Goal: Task Accomplishment & Management: Use online tool/utility

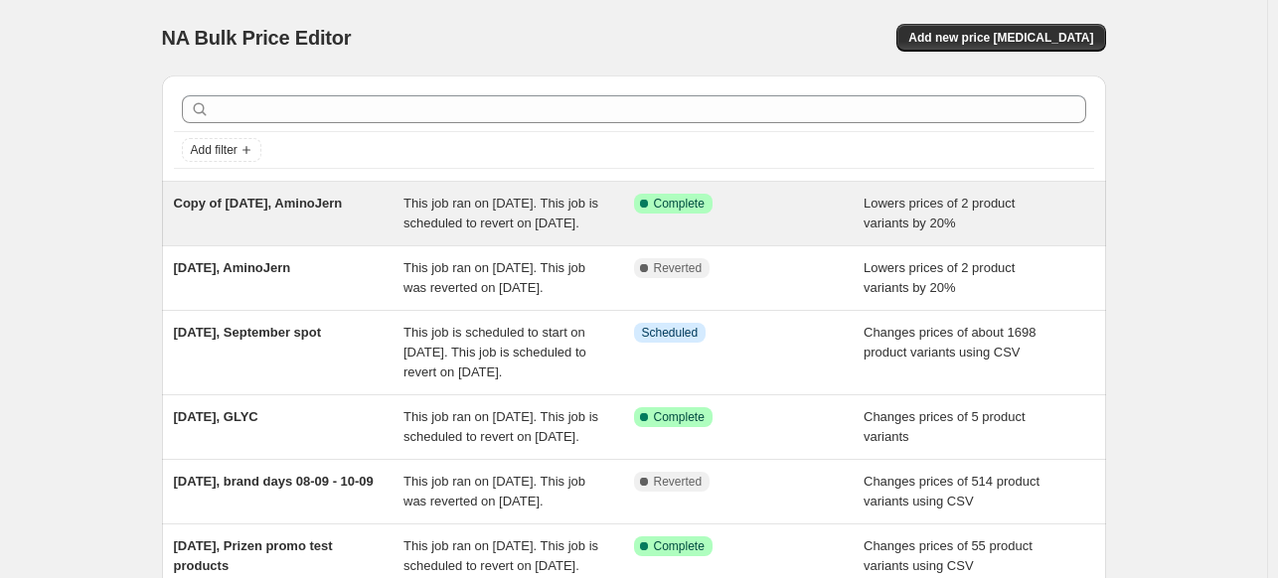
click at [434, 208] on span "This job ran on [DATE]. This job is scheduled to revert on [DATE]." at bounding box center [500, 213] width 195 height 35
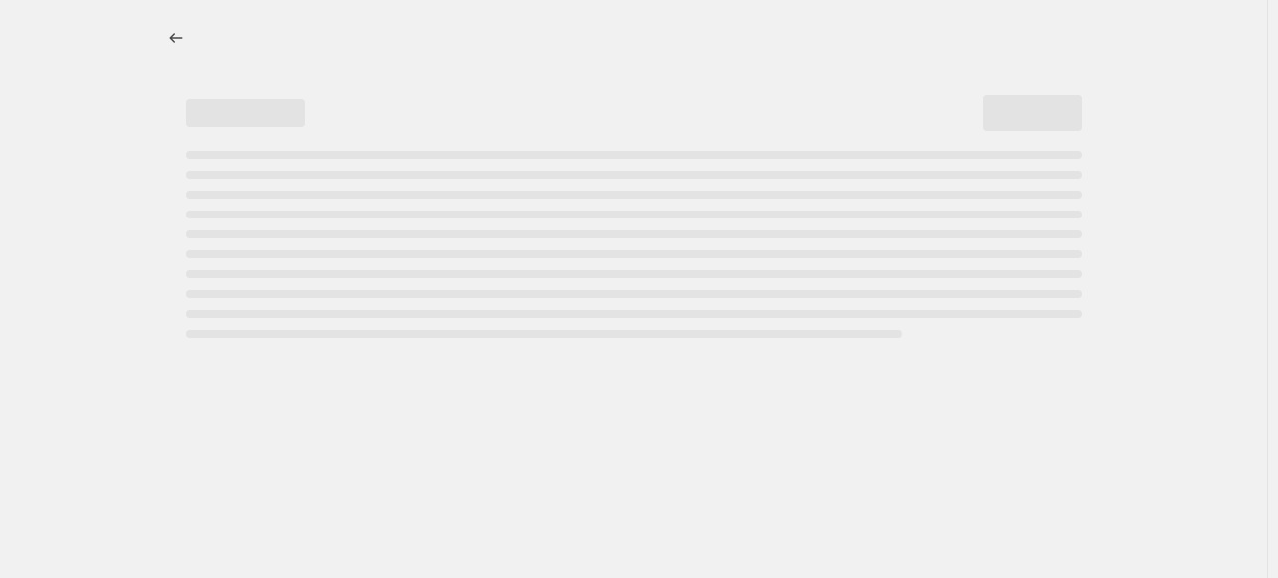
select select "percentage"
select select "no_change"
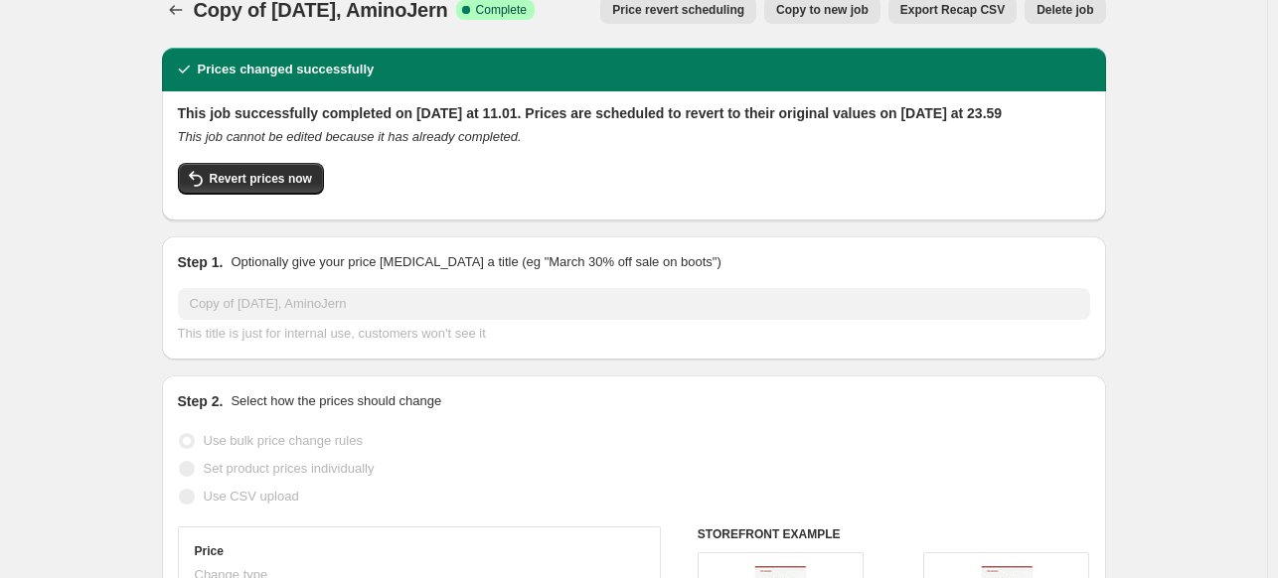
scroll to position [24, 0]
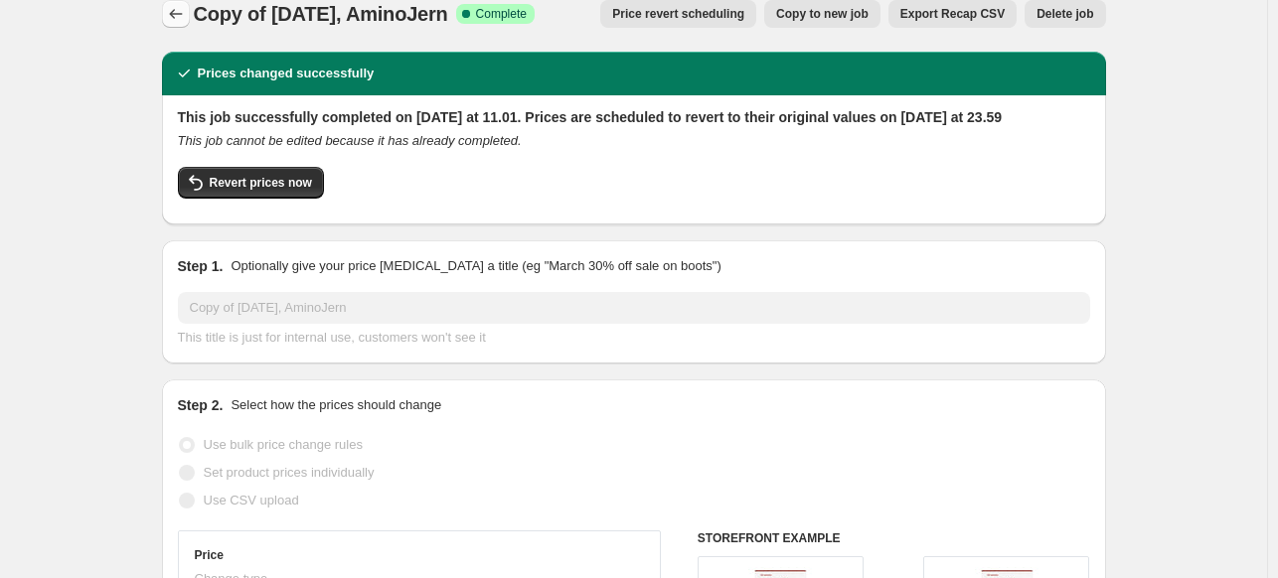
click at [175, 11] on icon "Price change jobs" at bounding box center [176, 14] width 20 height 20
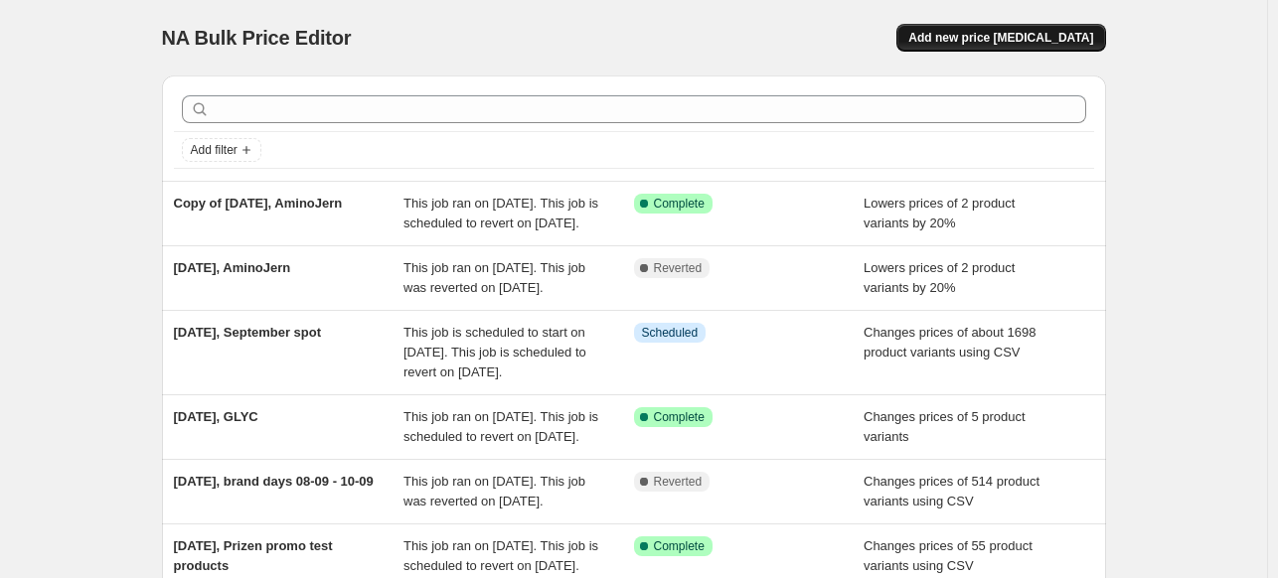
click at [1014, 32] on span "Add new price [MEDICAL_DATA]" at bounding box center [1000, 38] width 185 height 16
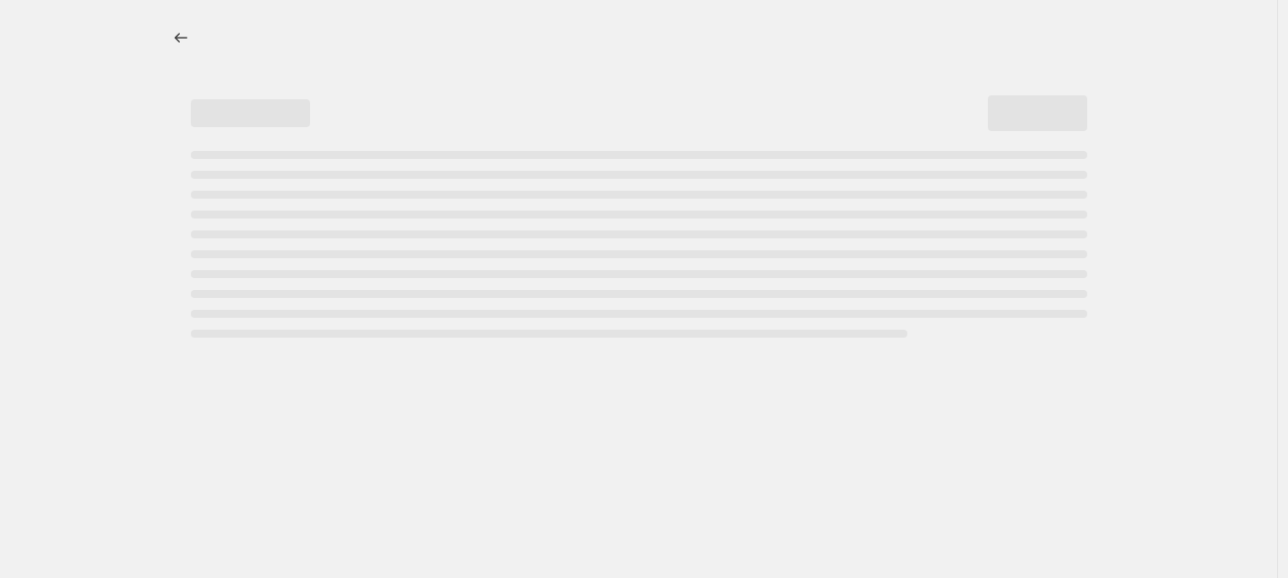
select select "percentage"
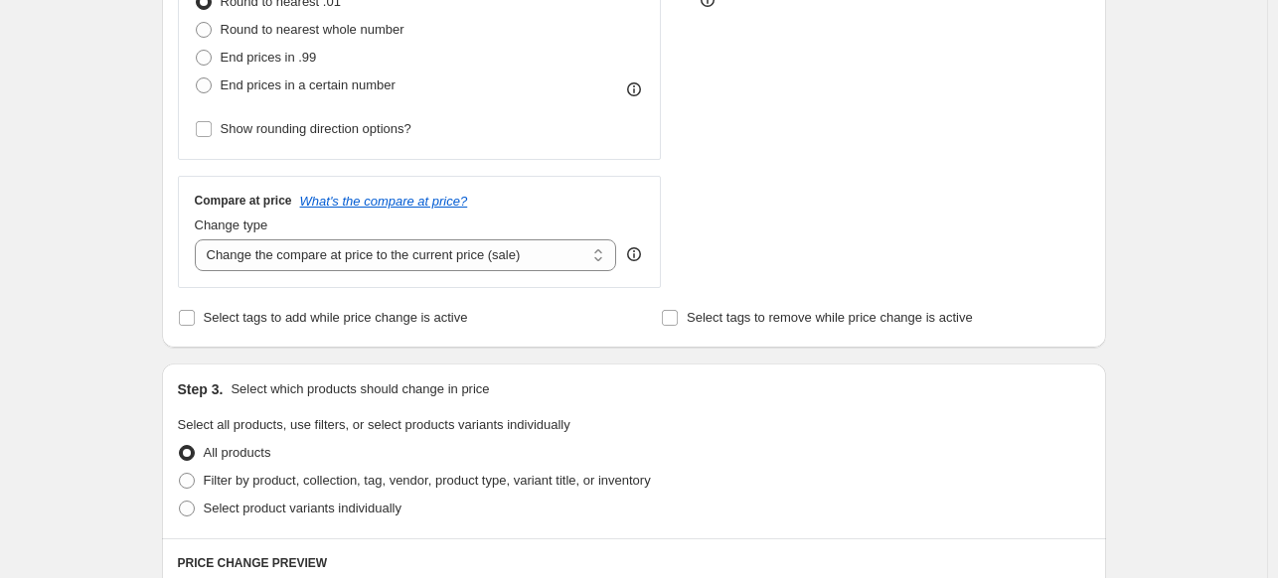
scroll to position [600, 0]
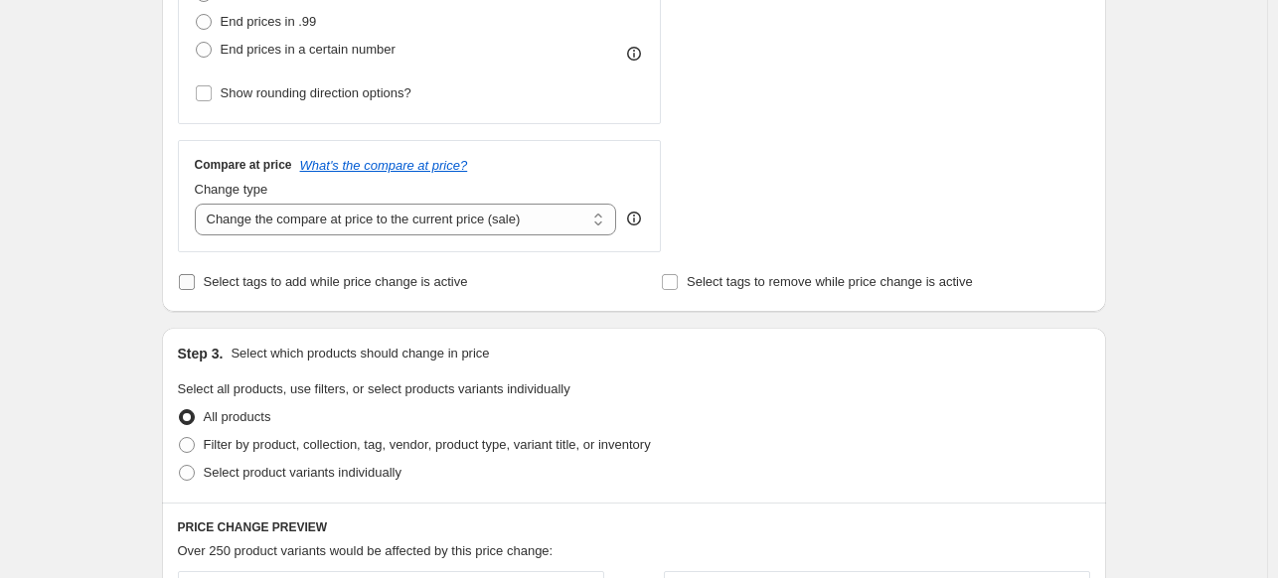
click at [380, 294] on label "Select tags to add while price change is active" at bounding box center [323, 282] width 290 height 28
click at [195, 290] on input "Select tags to add while price change is active" at bounding box center [187, 282] width 16 height 16
checkbox input "true"
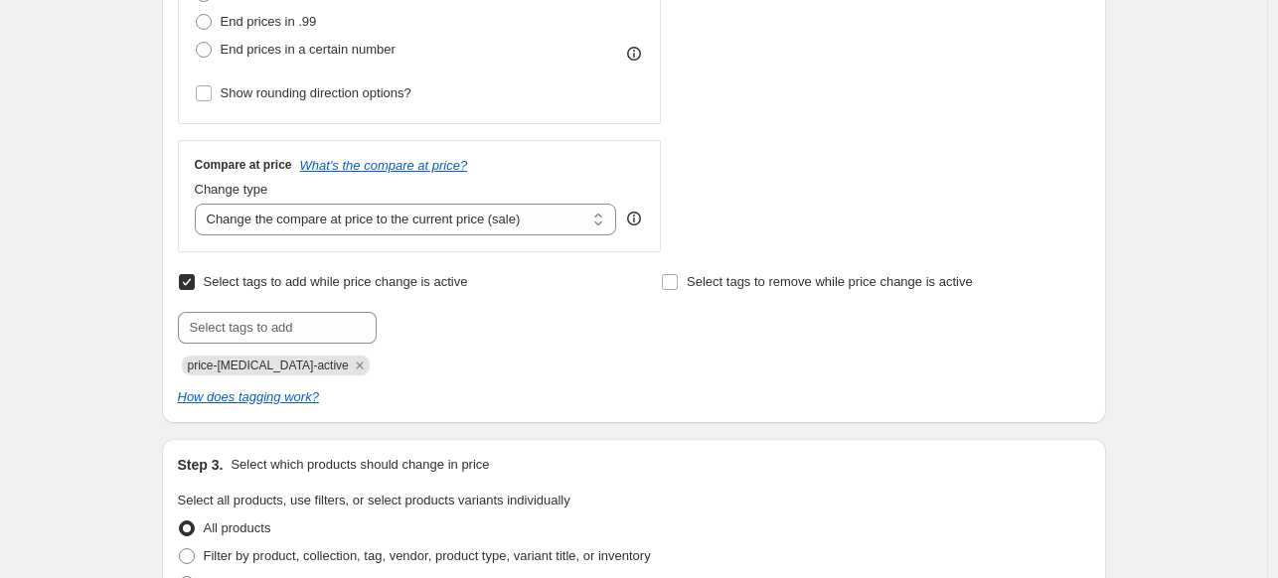
click at [276, 362] on span "price-[MEDICAL_DATA]-active" at bounding box center [268, 366] width 161 height 14
copy span "price-[MEDICAL_DATA]-active"
click at [644, 409] on div "Step 2. Select how the prices should change Use bulk price change rules Set pro…" at bounding box center [634, 18] width 944 height 809
